Goal: Information Seeking & Learning: Find specific page/section

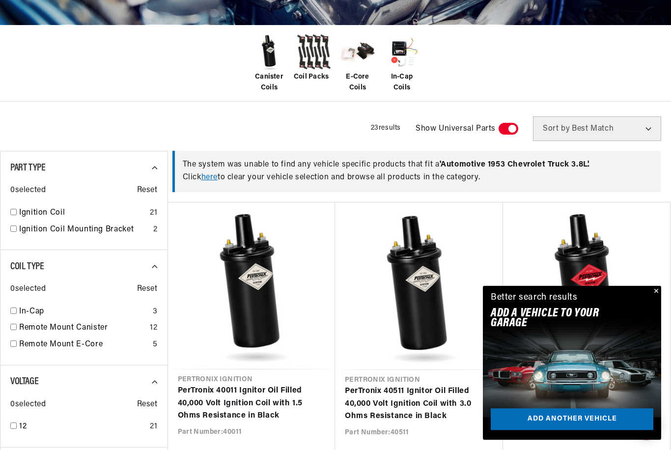
scroll to position [223, 0]
click at [659, 298] on button "Close" at bounding box center [655, 292] width 12 height 12
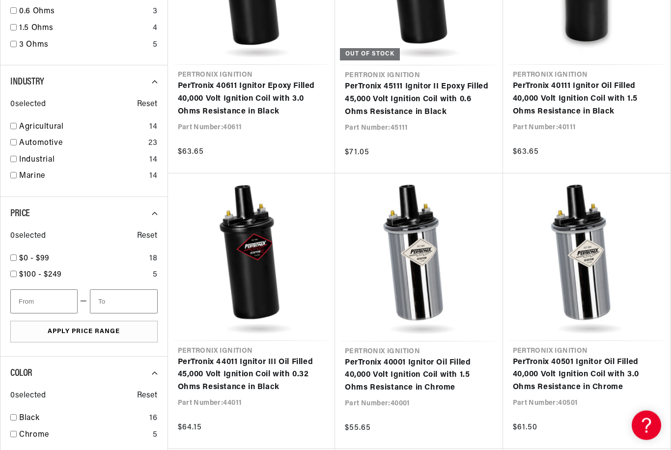
scroll to position [0, 1165]
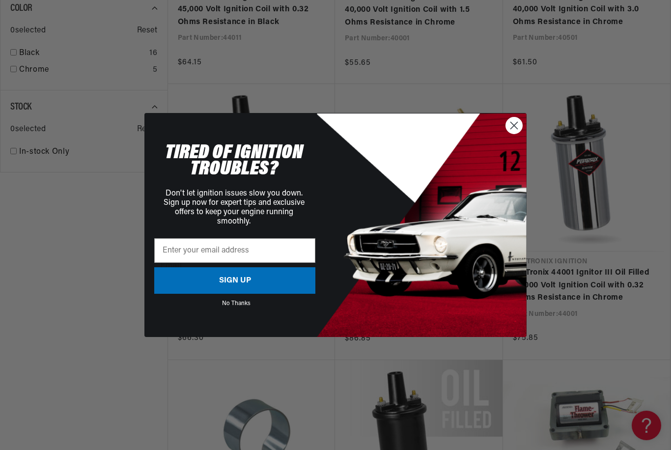
scroll to position [1170, 0]
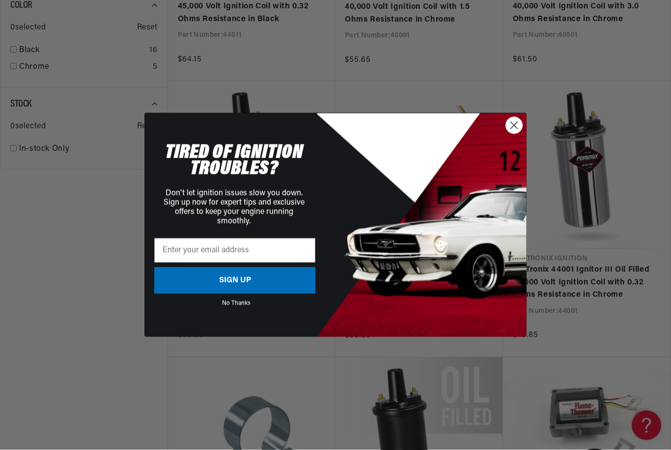
click at [513, 134] on circle "Close dialog" at bounding box center [514, 125] width 16 height 16
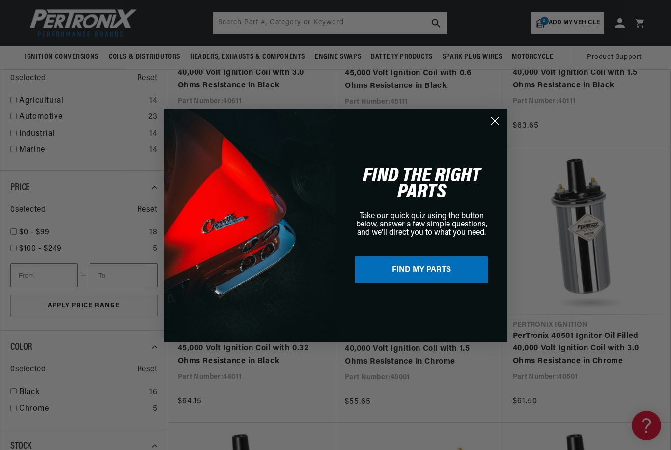
scroll to position [828, 0]
click at [497, 129] on circle "Close dialog" at bounding box center [495, 120] width 16 height 16
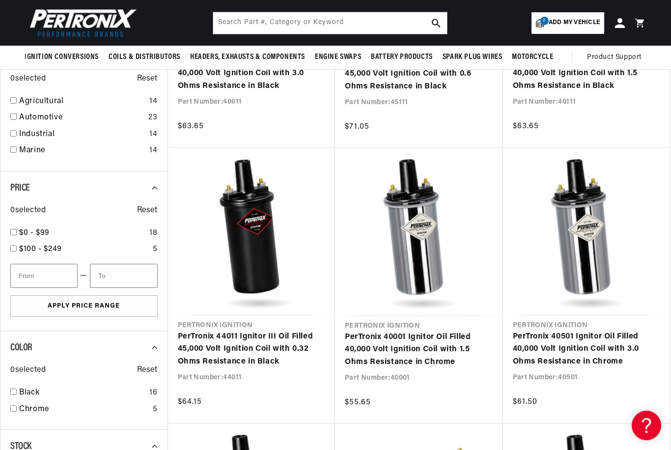
click at [493, 331] on link "PerTronix 40001 Ignitor Oil Filled 40,000 Volt Ignition Coil with 1.5 Ohms Resi…" at bounding box center [419, 350] width 148 height 38
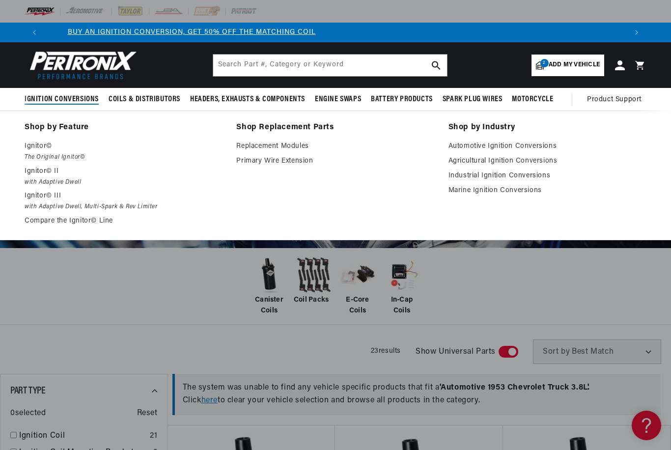
scroll to position [0, 0]
click at [30, 155] on em "The Original Ignitor©" at bounding box center [124, 157] width 198 height 10
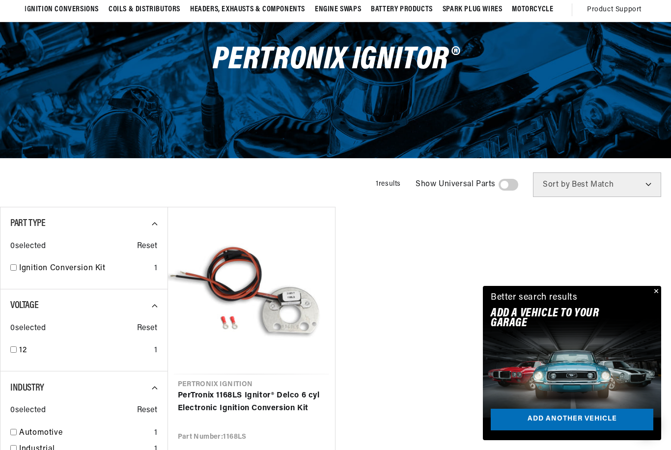
click at [578, 295] on ul "Pertronix Ignition PerTronix 1168LS Ignitor® Delco 6 cyl Electronic Ignition Co…" at bounding box center [420, 344] width 504 height 275
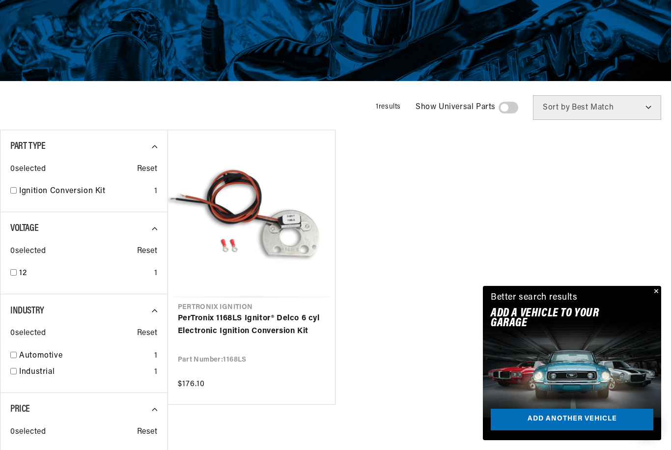
scroll to position [0, 583]
click at [154, 231] on icon at bounding box center [158, 228] width 13 height 13
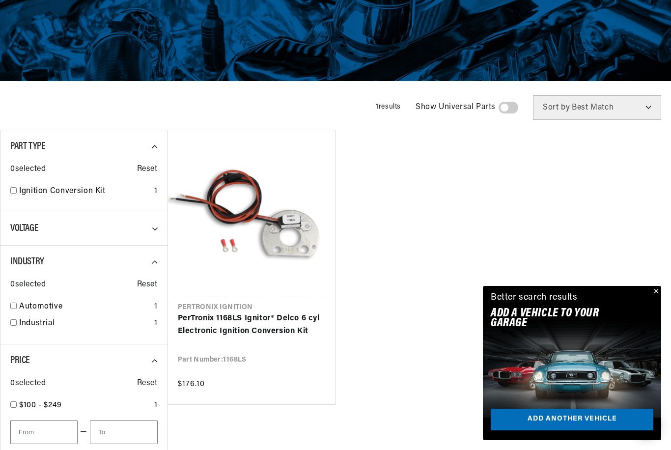
click at [160, 225] on icon at bounding box center [158, 228] width 13 height 13
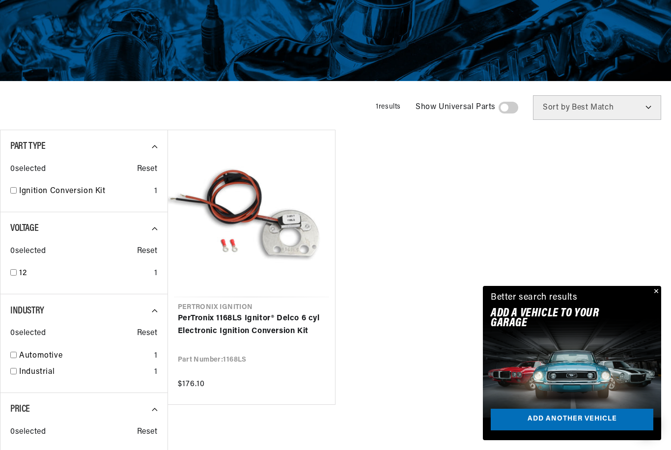
scroll to position [0, 1165]
click at [139, 249] on span "Reset" at bounding box center [147, 251] width 21 height 13
click at [15, 250] on span "0 selected" at bounding box center [27, 251] width 35 height 13
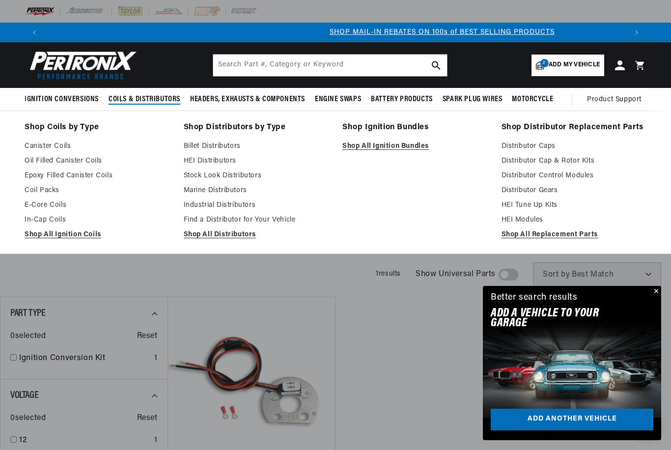
scroll to position [0, 583]
click at [592, 235] on link "Shop All Replacement Parts" at bounding box center [574, 235] width 145 height 12
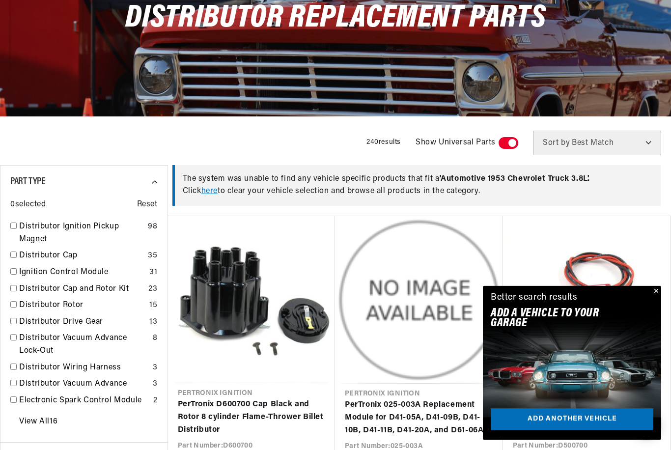
scroll to position [132, 0]
click at [654, 298] on button "Close" at bounding box center [655, 292] width 12 height 12
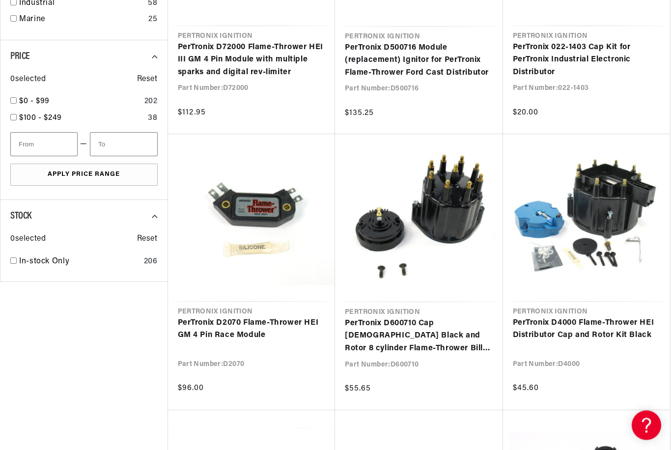
scroll to position [0, 1165]
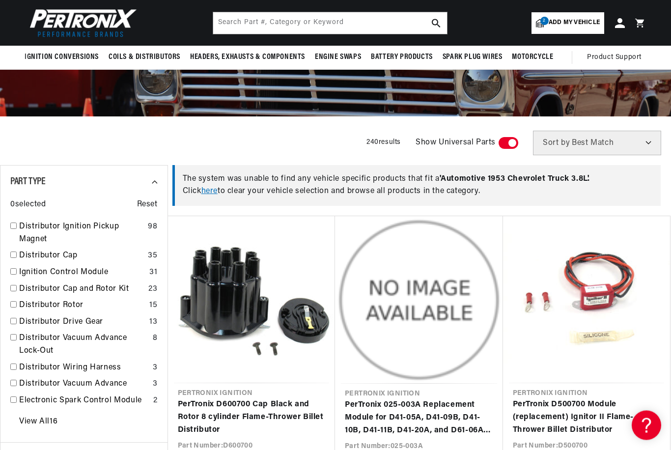
scroll to position [126, 0]
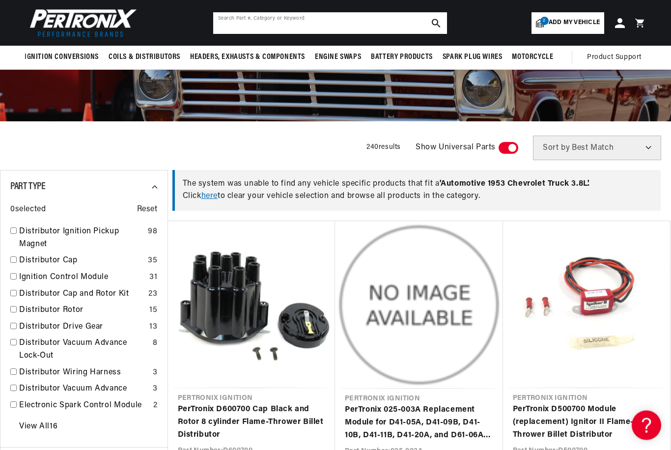
click at [369, 24] on input "text" at bounding box center [330, 23] width 234 height 22
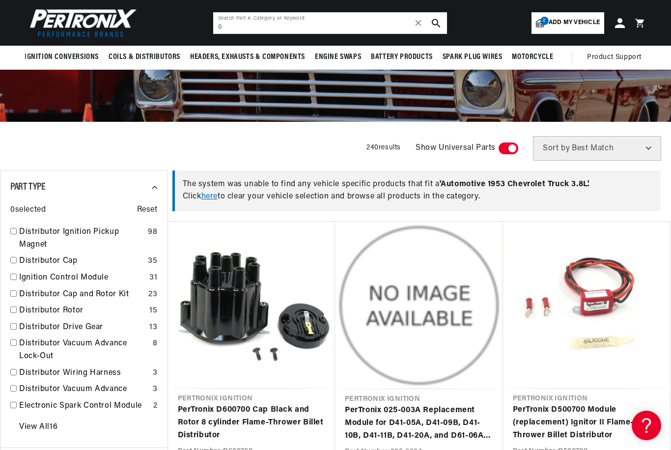
scroll to position [0, 583]
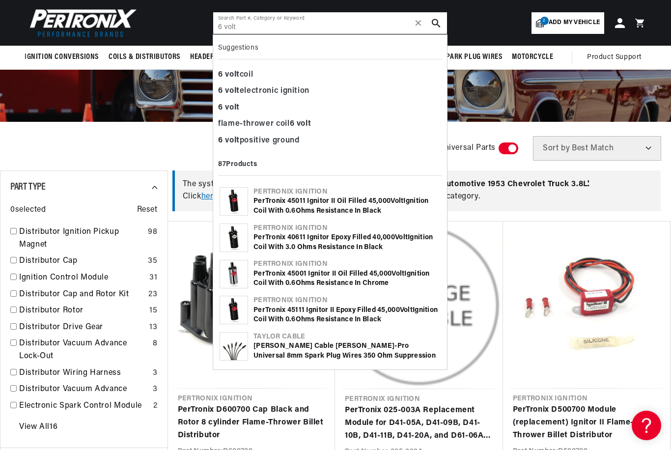
type input "6 volt"
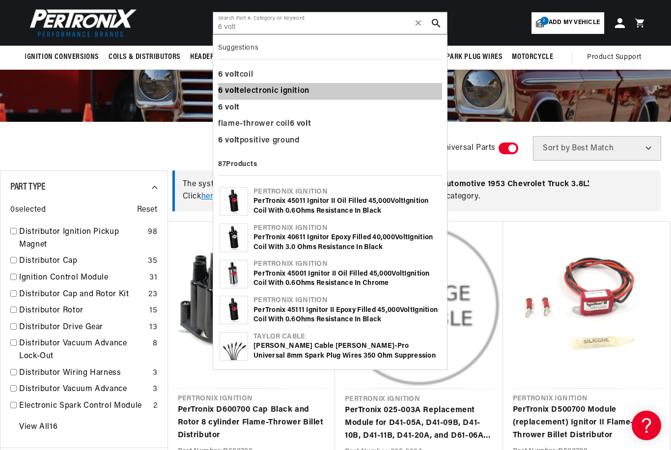
click at [309, 86] on div "6 volt electronic ignition" at bounding box center [330, 91] width 224 height 17
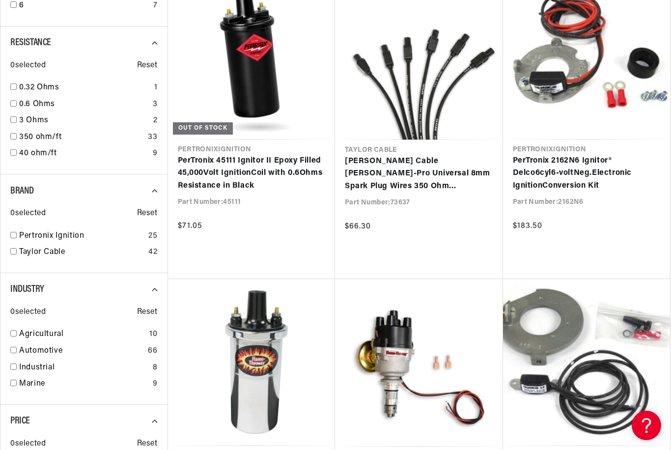
scroll to position [0, 388]
click at [578, 177] on link "PerTronix 2162N6 Ignitor® Delco 6 cyl 6 - volt Neg. Electronic Ignition Convers…" at bounding box center [587, 174] width 148 height 38
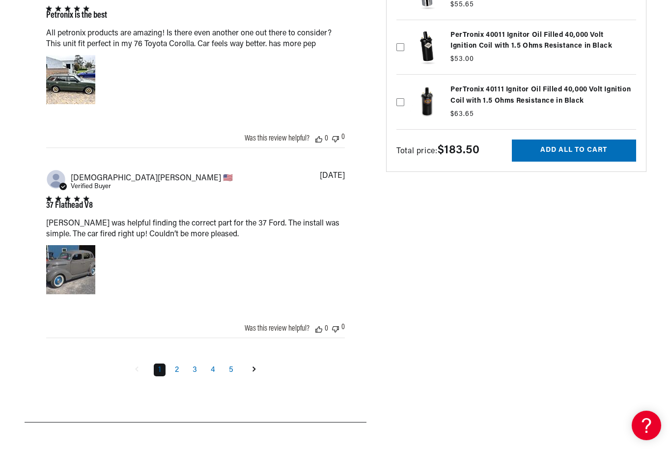
scroll to position [0, 583]
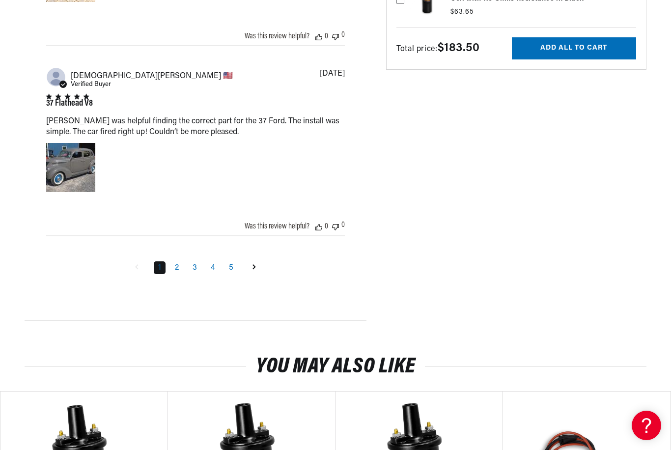
click at [257, 276] on link "Goto next page" at bounding box center [254, 268] width 19 height 16
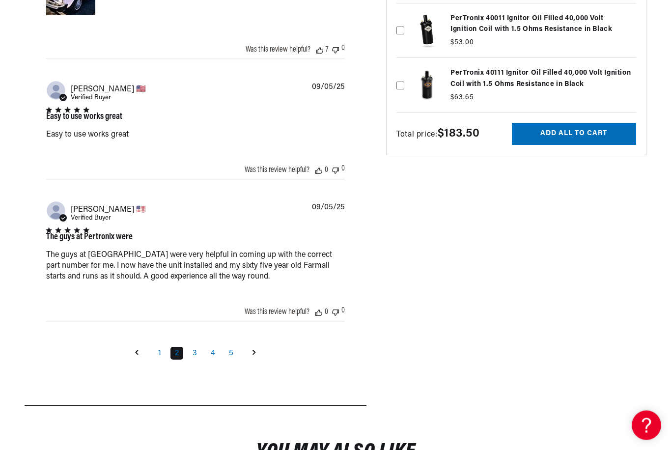
scroll to position [1277, 0]
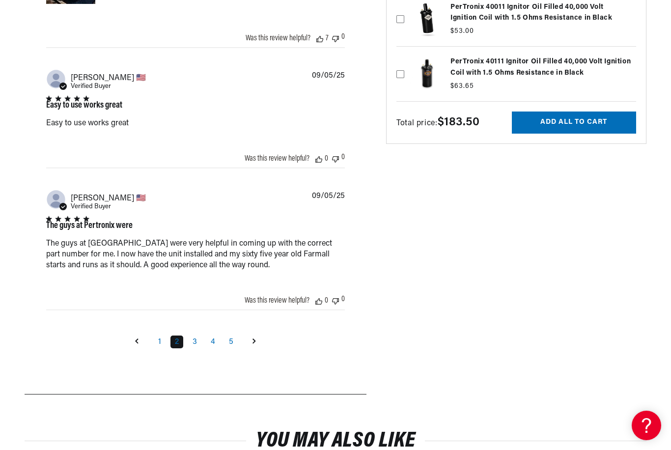
click at [259, 350] on link "Goto next page" at bounding box center [254, 342] width 19 height 16
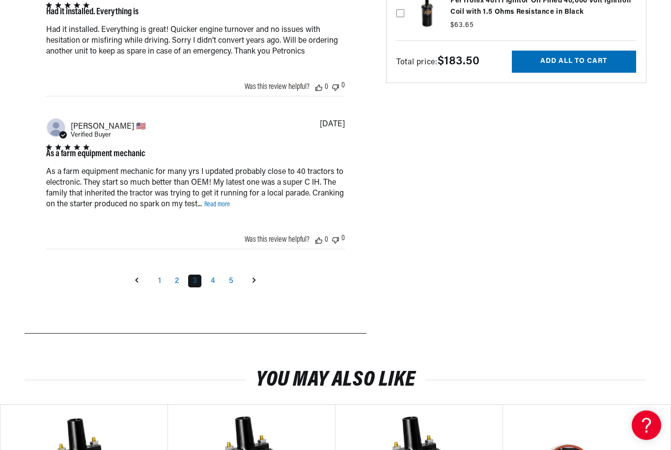
scroll to position [0, 0]
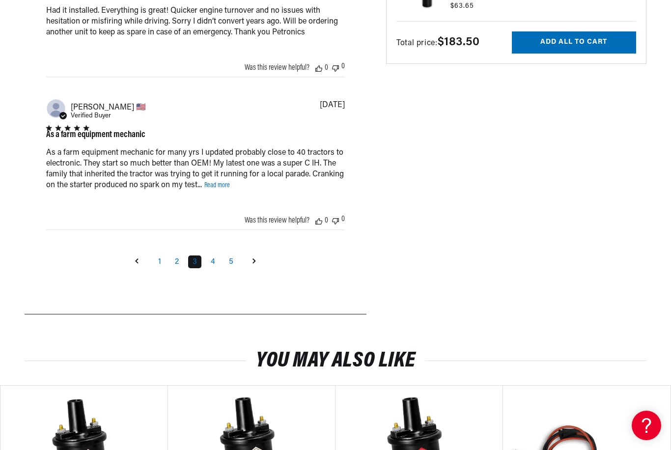
click at [257, 270] on link "Goto next page" at bounding box center [254, 262] width 19 height 16
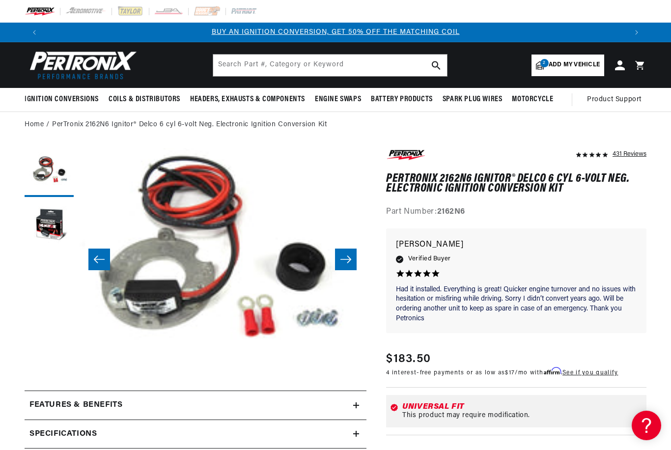
click at [355, 254] on button "Slide right" at bounding box center [346, 260] width 22 height 22
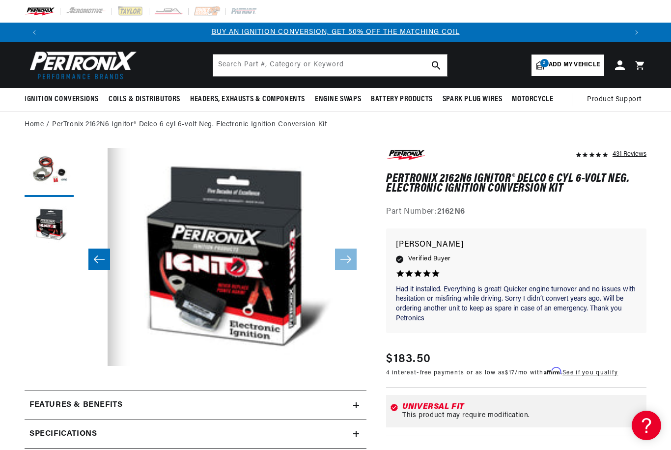
scroll to position [0, 288]
click at [79, 366] on button "Open media 2 in modal" at bounding box center [79, 366] width 0 height 0
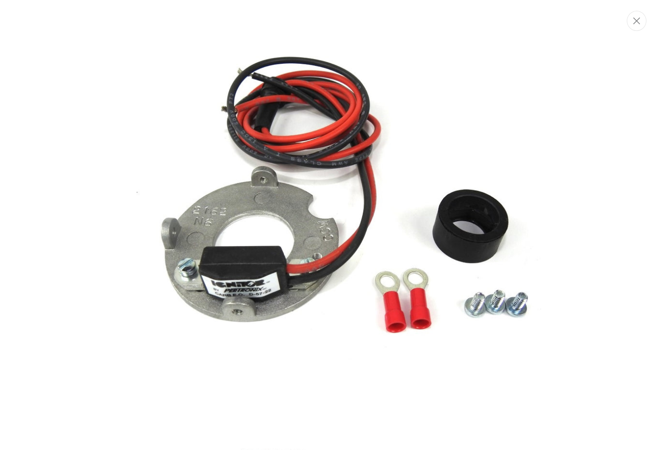
scroll to position [0, 583]
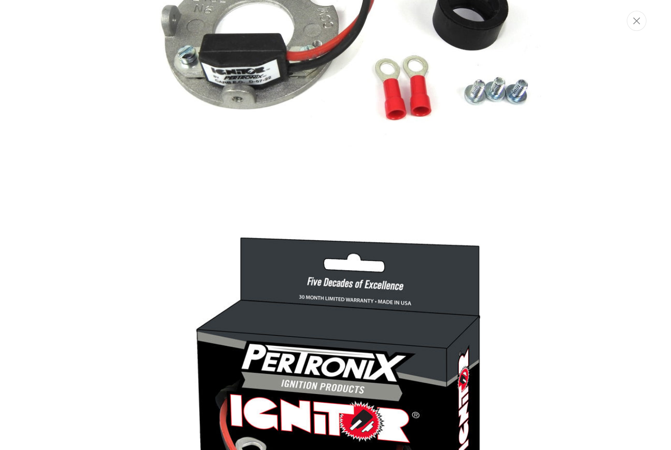
click at [639, 19] on icon "Close" at bounding box center [636, 20] width 7 height 7
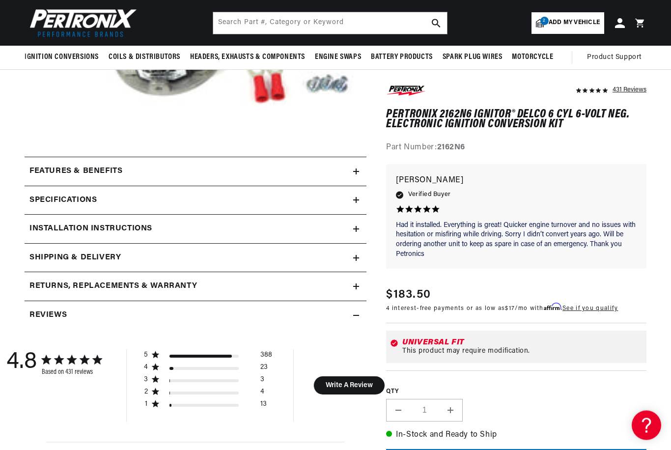
scroll to position [217, 0]
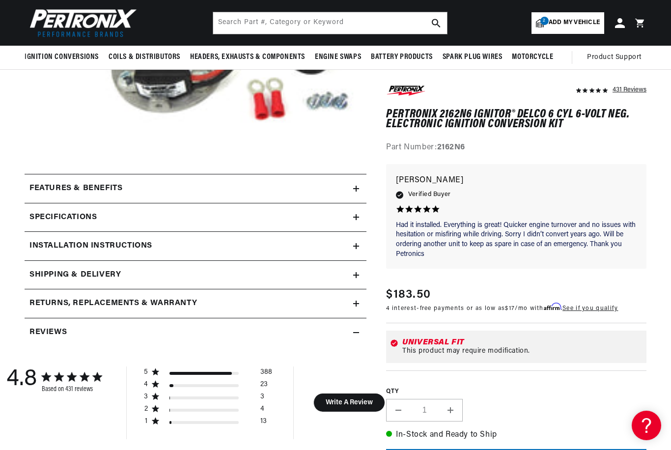
click at [37, 195] on summary "Features & Benefits" at bounding box center [196, 188] width 342 height 28
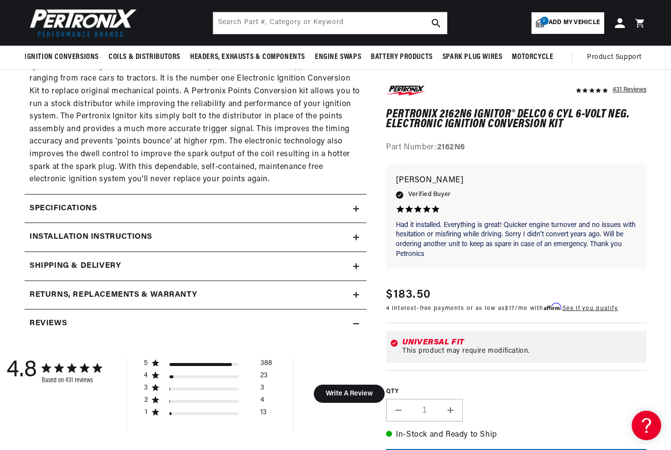
scroll to position [470, 0]
click at [35, 205] on h2 "Specifications" at bounding box center [62, 209] width 67 height 13
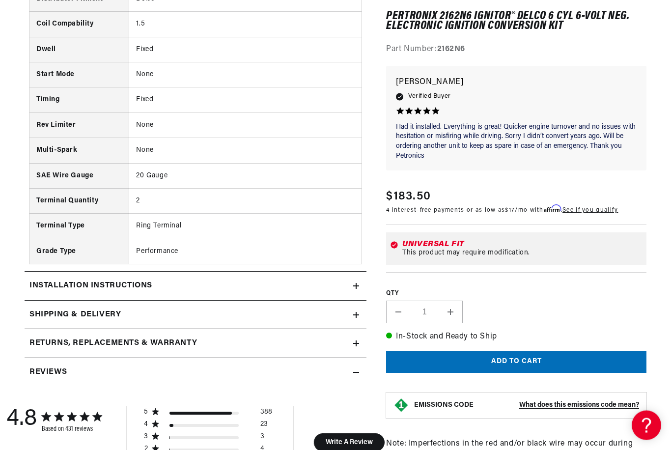
scroll to position [808, 0]
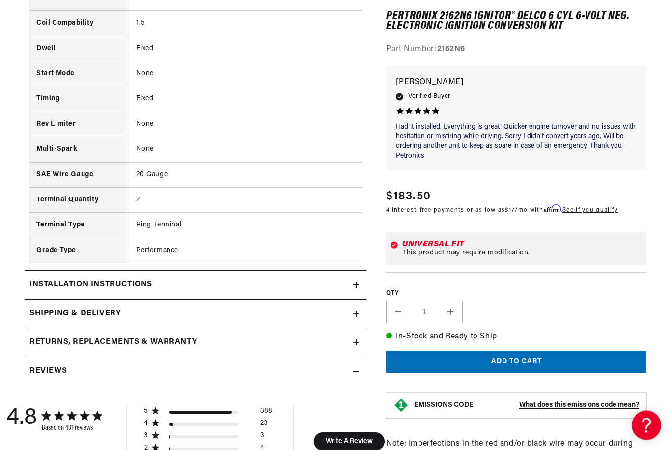
click at [26, 257] on div "Specifications Product Line Ignitor Voltage 6 Polarity Negative Ground Trigger …" at bounding box center [196, 64] width 342 height 414
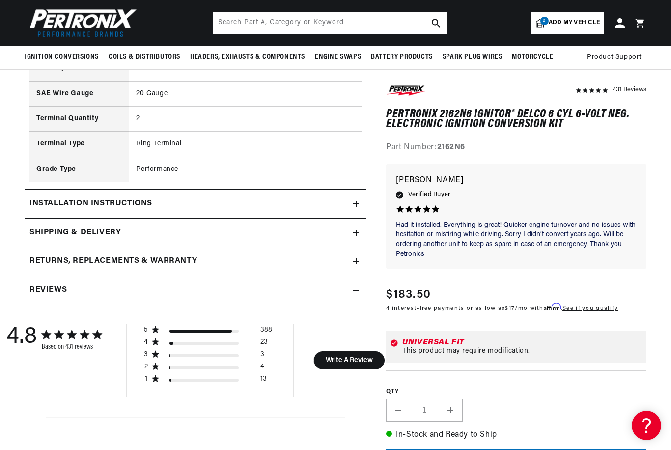
scroll to position [889, 0]
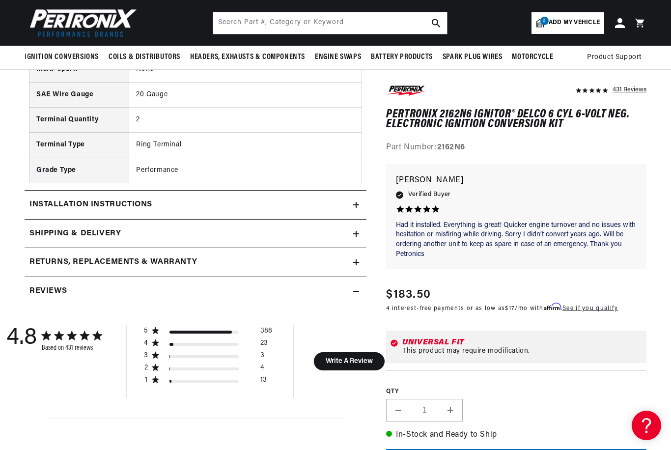
click at [29, 198] on div "Installation instructions" at bounding box center [189, 204] width 329 height 13
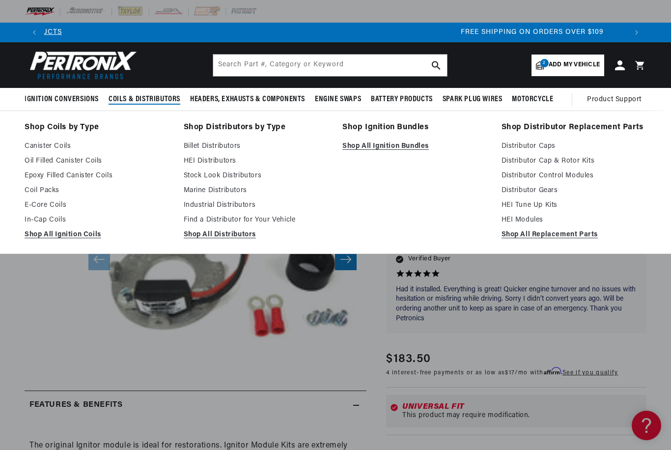
scroll to position [0, 1165]
click at [390, 60] on input "text" at bounding box center [330, 66] width 234 height 22
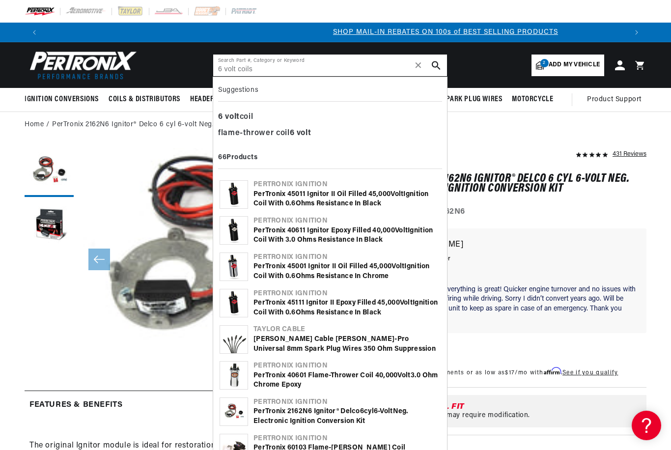
scroll to position [0, 583]
type input "6 volt coils"
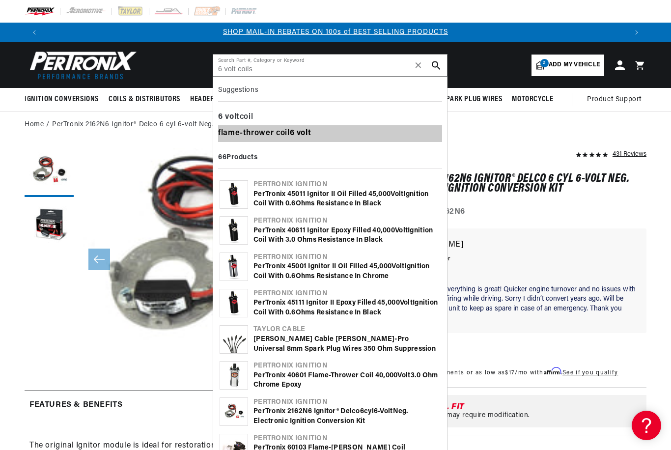
click at [311, 133] on b "volt" at bounding box center [304, 133] width 15 height 8
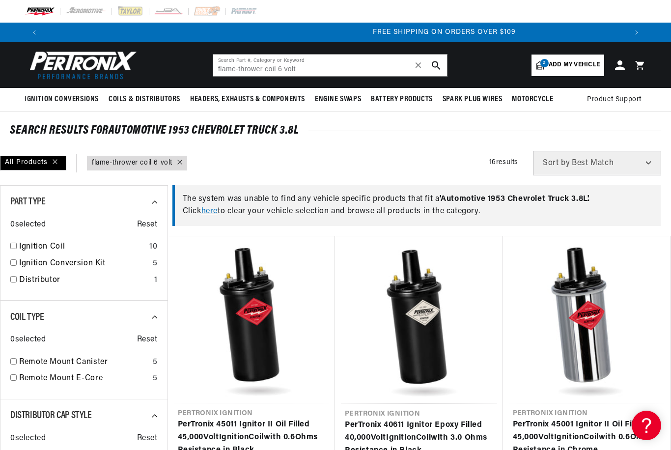
scroll to position [0, 1165]
click at [204, 215] on link "here" at bounding box center [209, 211] width 16 height 8
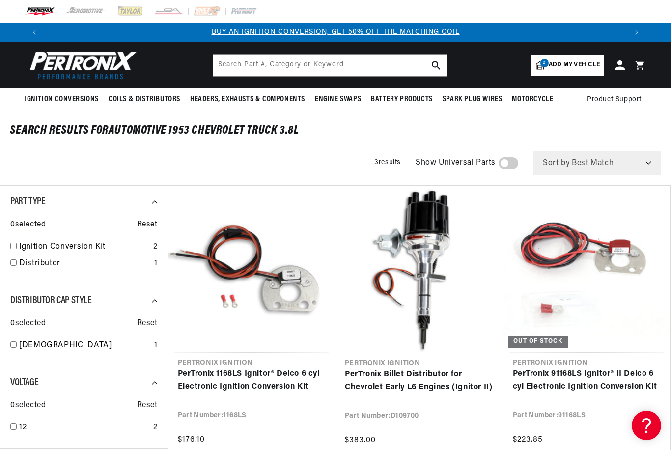
click at [586, 68] on span "Add my vehicle" at bounding box center [574, 64] width 51 height 9
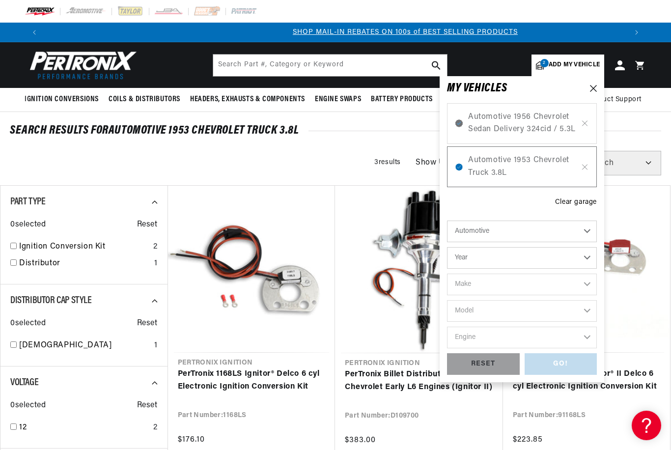
scroll to position [0, 583]
click at [593, 258] on select "Year [DATE] 2021 2020 2019 2018 2017 2016 2015 2014 2013 2012 2011 2010 2009 20…" at bounding box center [522, 258] width 150 height 22
select select "1949"
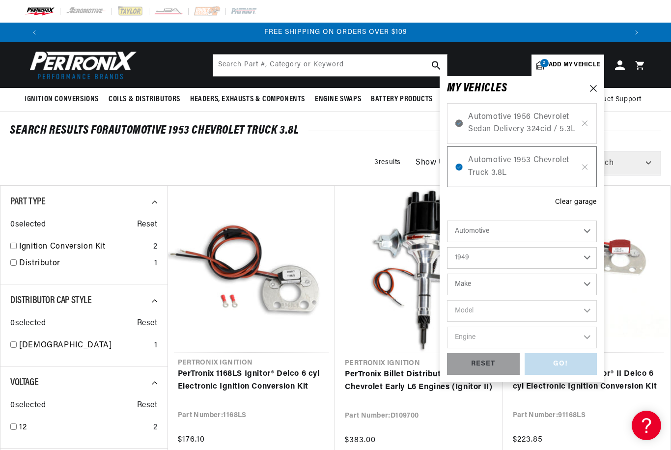
click at [590, 287] on select "Make [GEOGRAPHIC_DATA] Chevrolet Chrysler Citroen [GEOGRAPHIC_DATA] Ford [GEOGR…" at bounding box center [522, 285] width 150 height 22
select select "Chevrolet"
click at [593, 309] on select "Model Fleetline Styleline Deluxe Styleline Special Truck" at bounding box center [522, 311] width 150 height 22
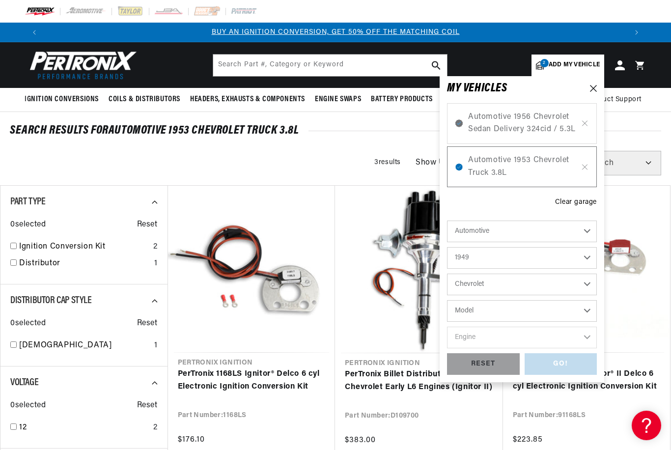
select select "Styleline-Special"
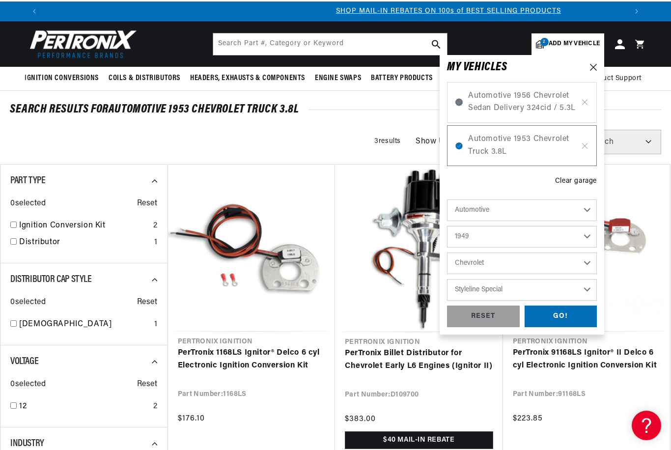
scroll to position [0, 583]
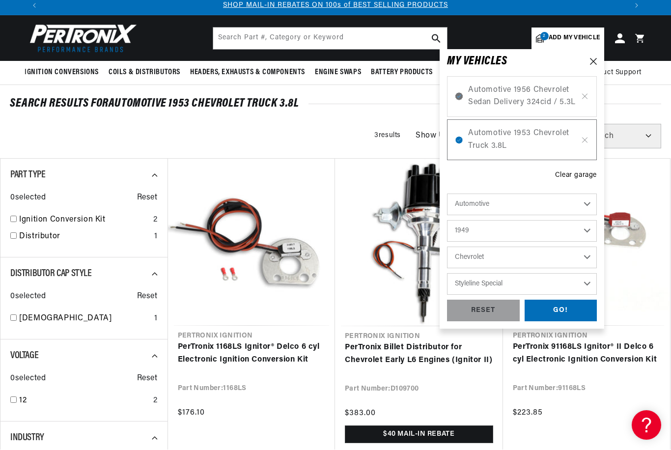
click at [584, 280] on select "Fleetline Styleline Deluxe Styleline Special Truck" at bounding box center [522, 285] width 150 height 22
select select "Truck"
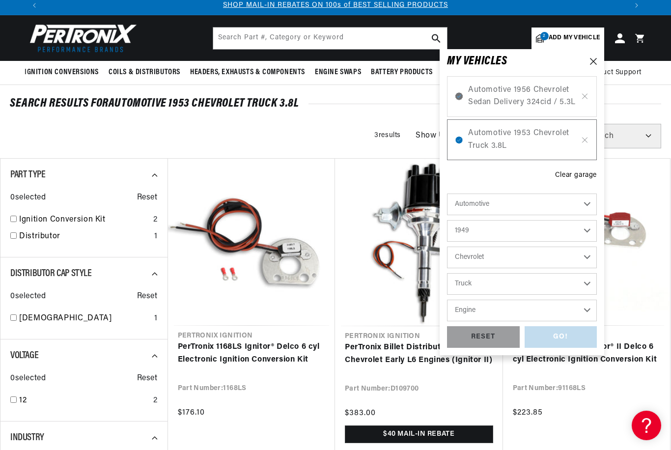
click at [588, 309] on select "Engine 3.8L 4.3L" at bounding box center [522, 311] width 150 height 22
select select "4.3L"
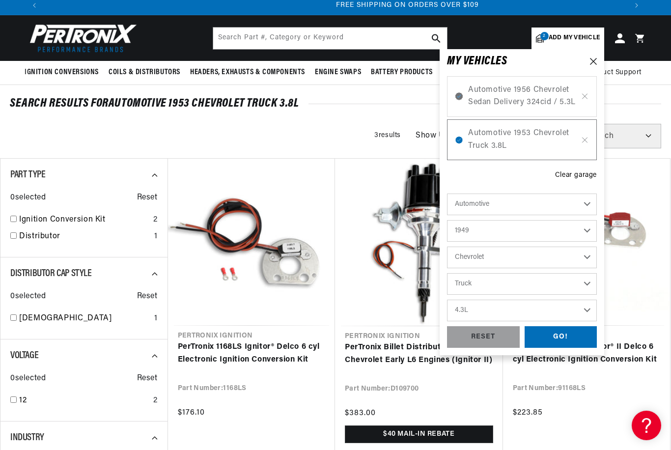
scroll to position [0, 1165]
click at [571, 339] on div "GO!" at bounding box center [561, 337] width 73 height 22
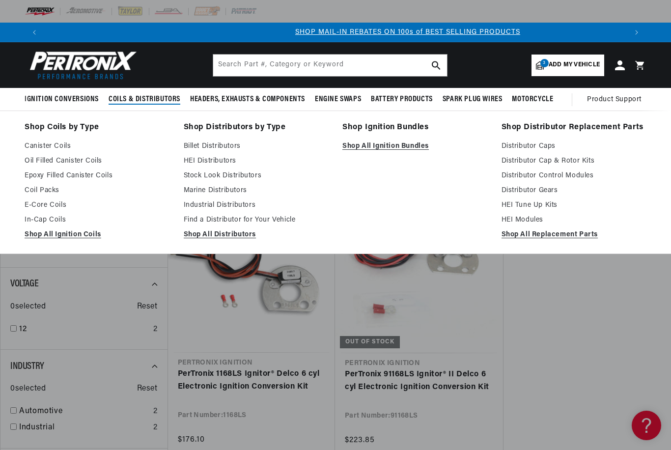
scroll to position [0, 583]
click at [35, 240] on link "Shop All Ignition Coils" at bounding box center [97, 235] width 145 height 12
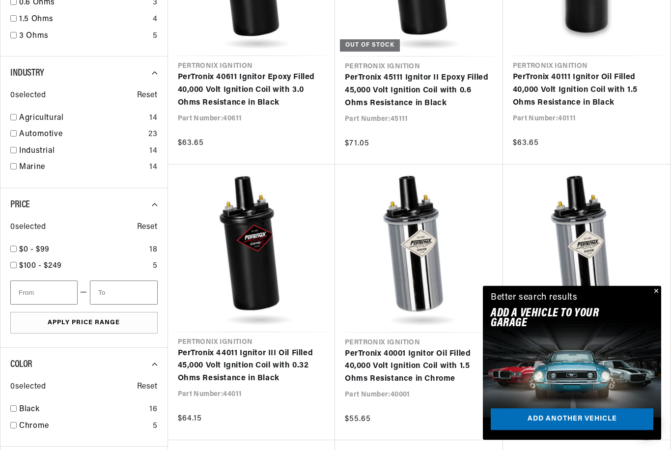
scroll to position [812, 0]
click at [661, 347] on link "PerTronix 40501 Ignitor Oil Filled 40,000 Volt Ignition Coil with 3.0 Ohms Resi…" at bounding box center [587, 366] width 148 height 38
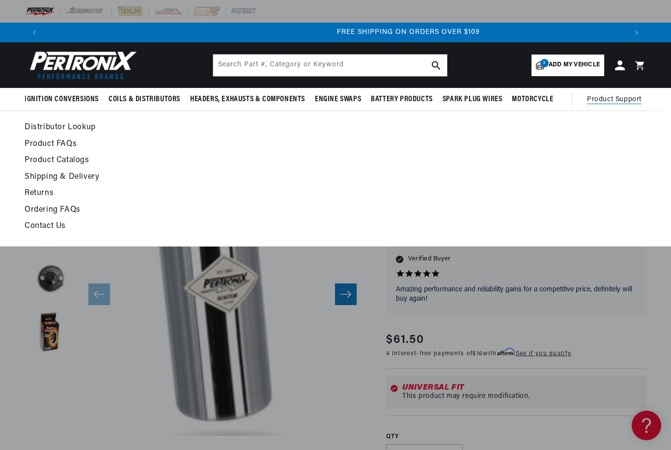
scroll to position [0, 1165]
click at [26, 230] on link "Contact Us" at bounding box center [251, 227] width 453 height 14
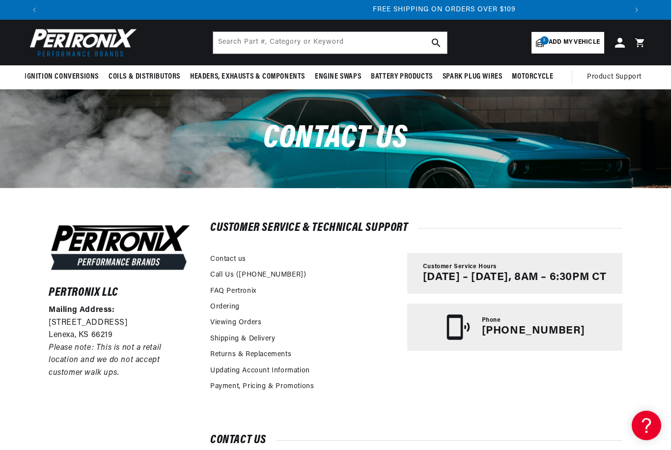
scroll to position [0, 1165]
